Goal: Find specific page/section: Find specific page/section

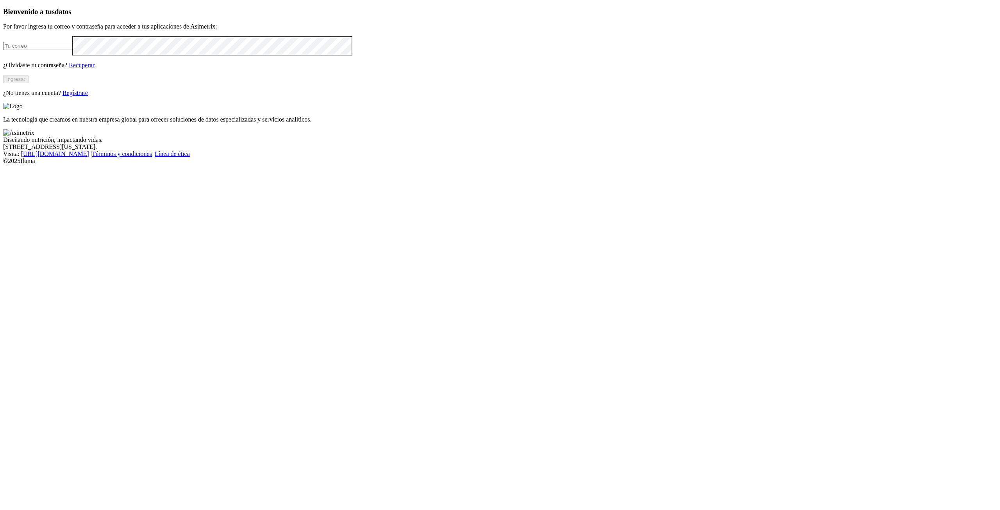
type input "[PERSON_NAME][EMAIL_ADDRESS][PERSON_NAME][DOMAIN_NAME]"
click at [29, 83] on button "Ingresar" at bounding box center [15, 79] width 25 height 8
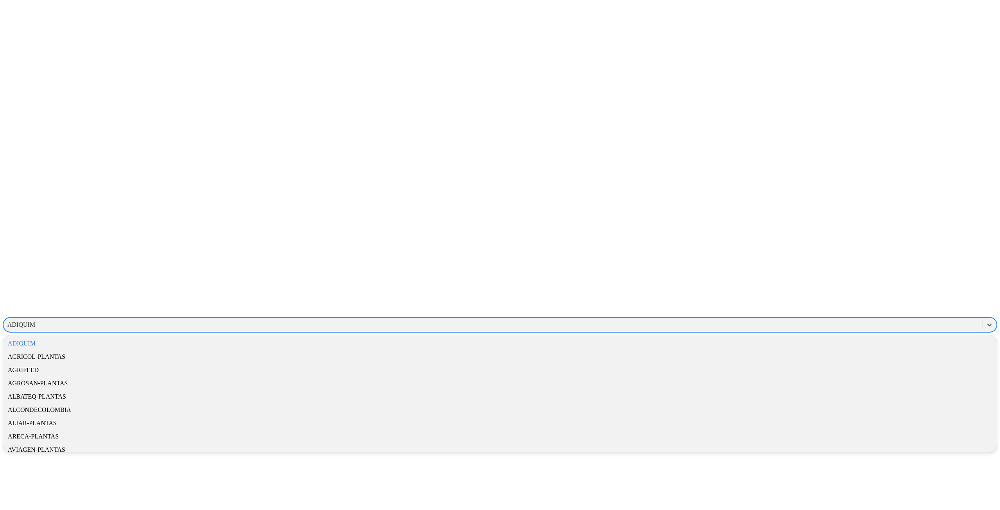
click at [884, 319] on div "ADIQUIM" at bounding box center [493, 325] width 978 height 12
click at [891, 437] on div "SANIMAX" at bounding box center [499, 443] width 993 height 13
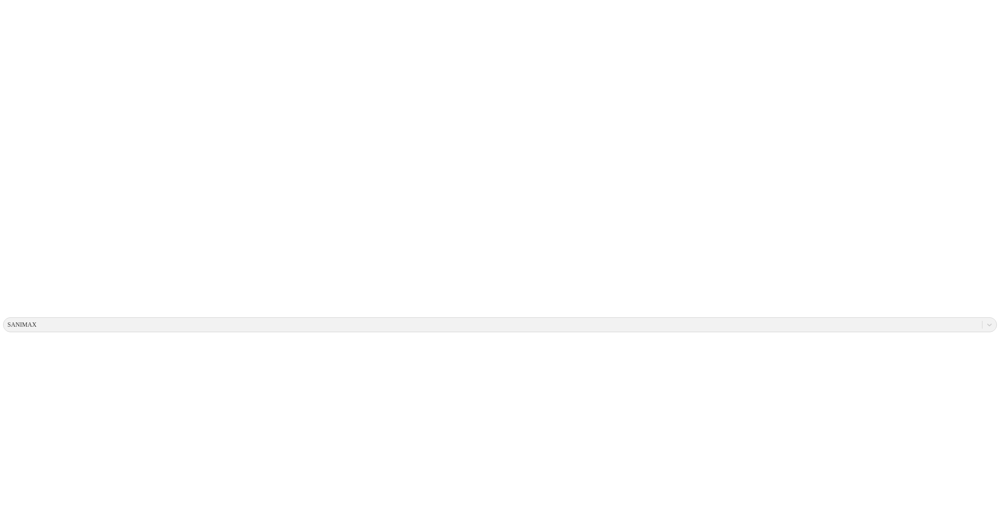
drag, startPoint x: 328, startPoint y: 68, endPoint x: 353, endPoint y: 70, distance: 25.1
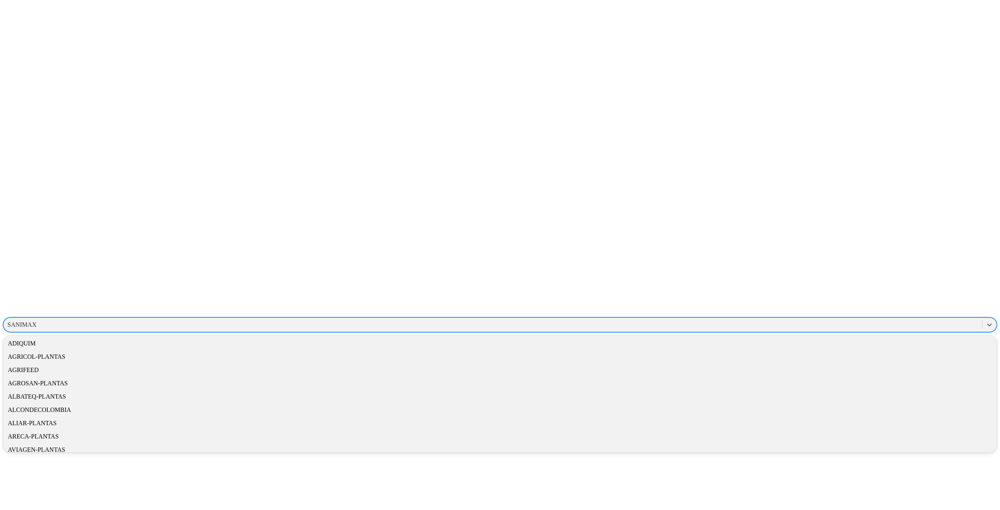
click at [37, 321] on div "SANIMAX" at bounding box center [21, 324] width 29 height 7
click at [885, 437] on div "SANIMAX" at bounding box center [499, 443] width 993 height 13
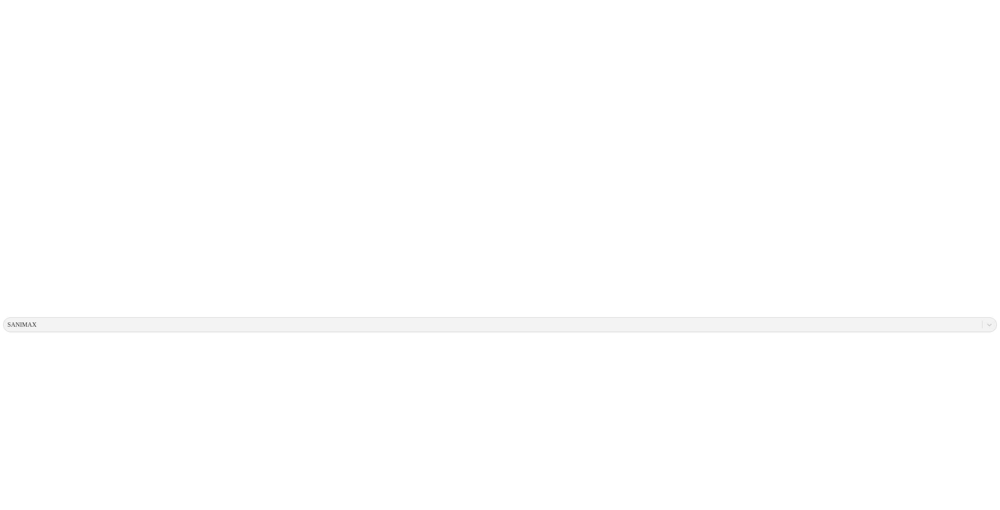
click at [37, 321] on div "SANIMAX" at bounding box center [21, 324] width 29 height 7
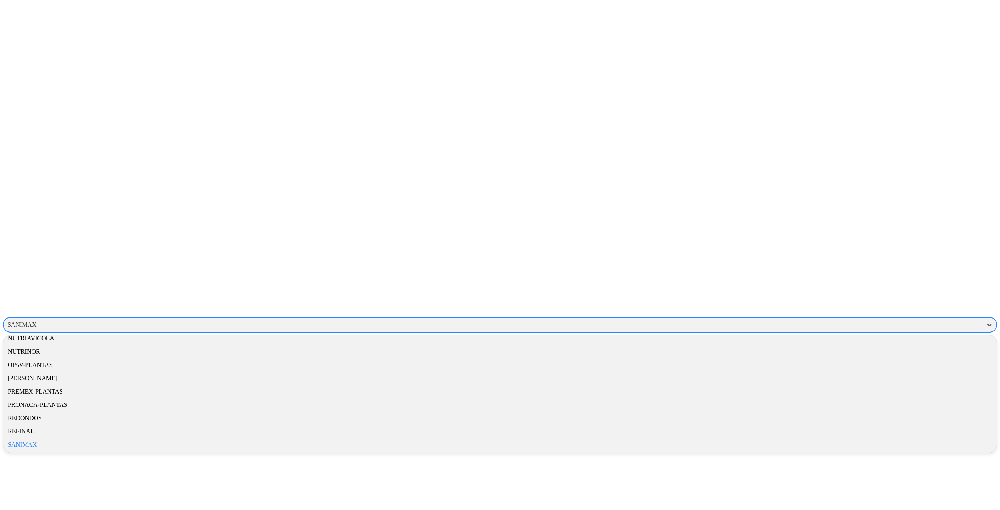
scroll to position [417, 0]
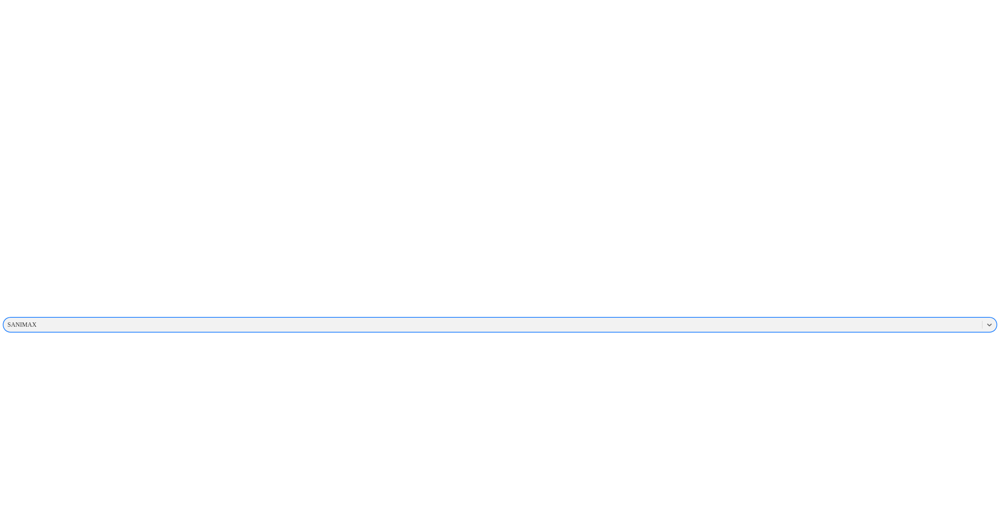
click at [37, 321] on div "SANIMAX" at bounding box center [21, 324] width 29 height 7
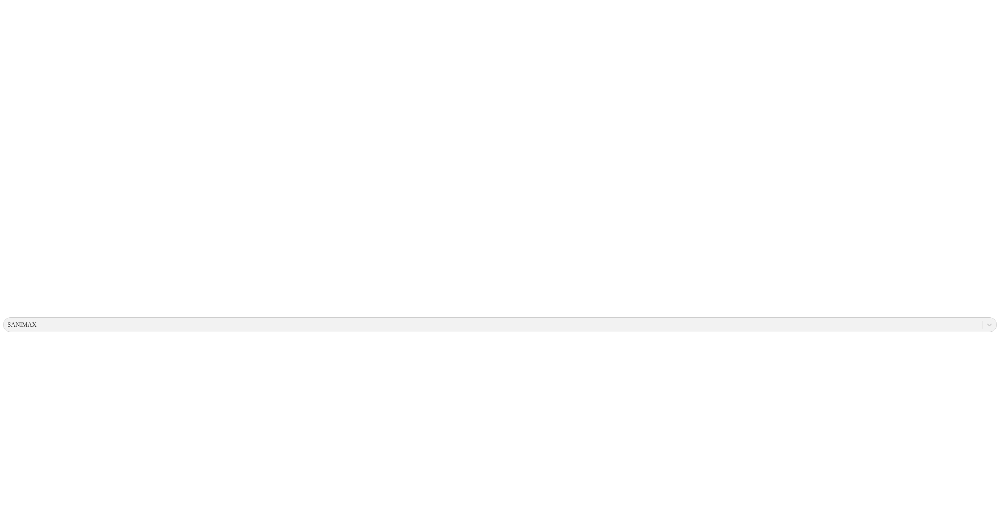
click at [37, 321] on div "SANIMAX" at bounding box center [21, 324] width 29 height 7
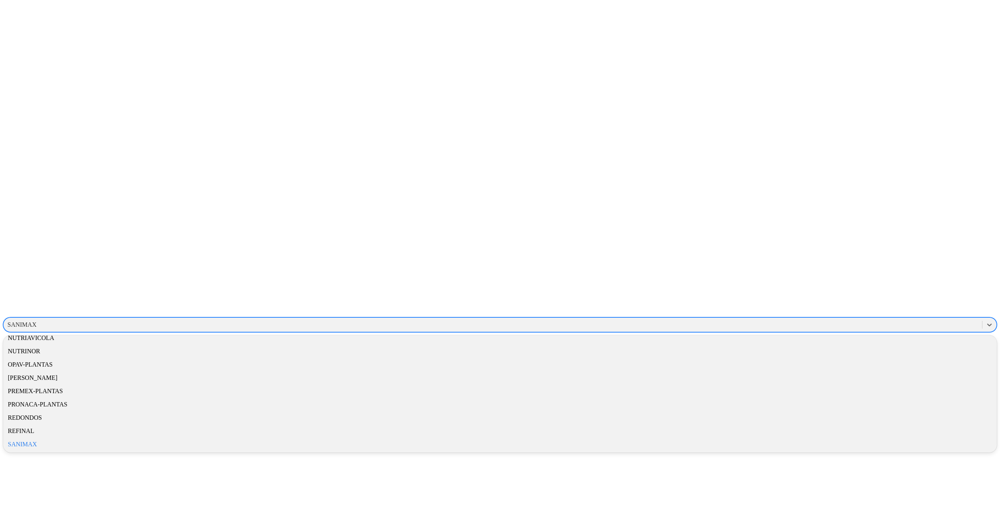
click at [891, 437] on div "SANIMAX" at bounding box center [499, 443] width 993 height 13
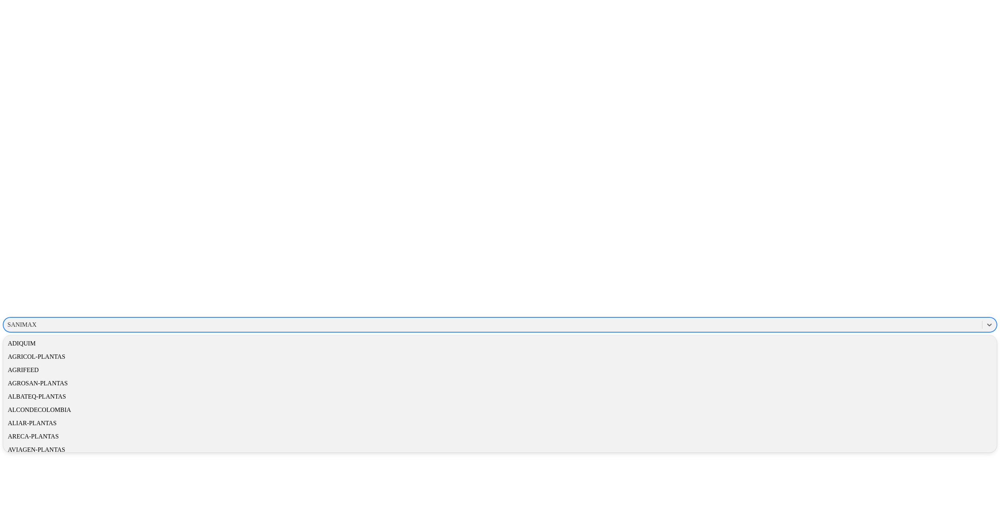
click at [882, 319] on div "SANIMAX" at bounding box center [493, 325] width 978 height 12
click at [879, 437] on div "SANIMAX" at bounding box center [499, 443] width 993 height 13
